Goal: Task Accomplishment & Management: Manage account settings

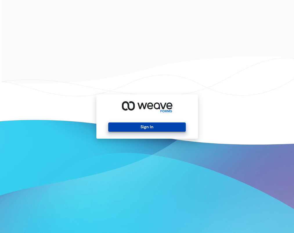
click at [152, 129] on button "Sign In" at bounding box center [146, 126] width 77 height 9
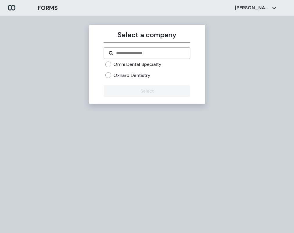
click at [151, 68] on div "Omni Dental Specialty Oxnard Dentistry" at bounding box center [147, 69] width 85 height 17
click at [151, 65] on label "Omni Dental Specialty" at bounding box center [137, 64] width 48 height 6
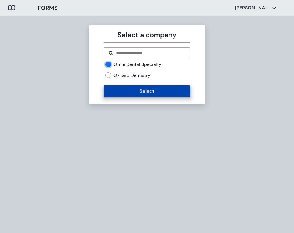
click at [158, 88] on button "Select" at bounding box center [147, 91] width 87 height 12
